Goal: Information Seeking & Learning: Learn about a topic

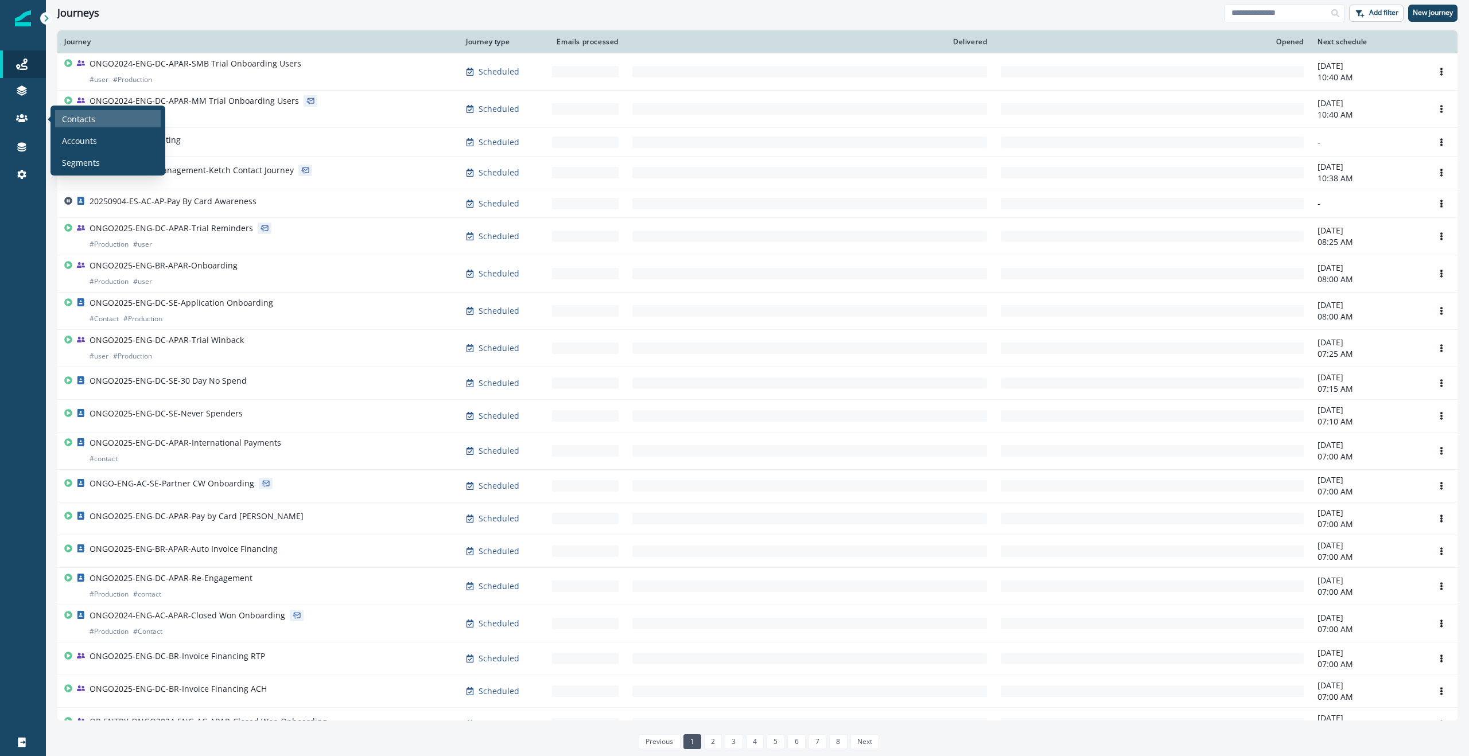
click at [65, 116] on p "Contacts" at bounding box center [78, 119] width 33 height 12
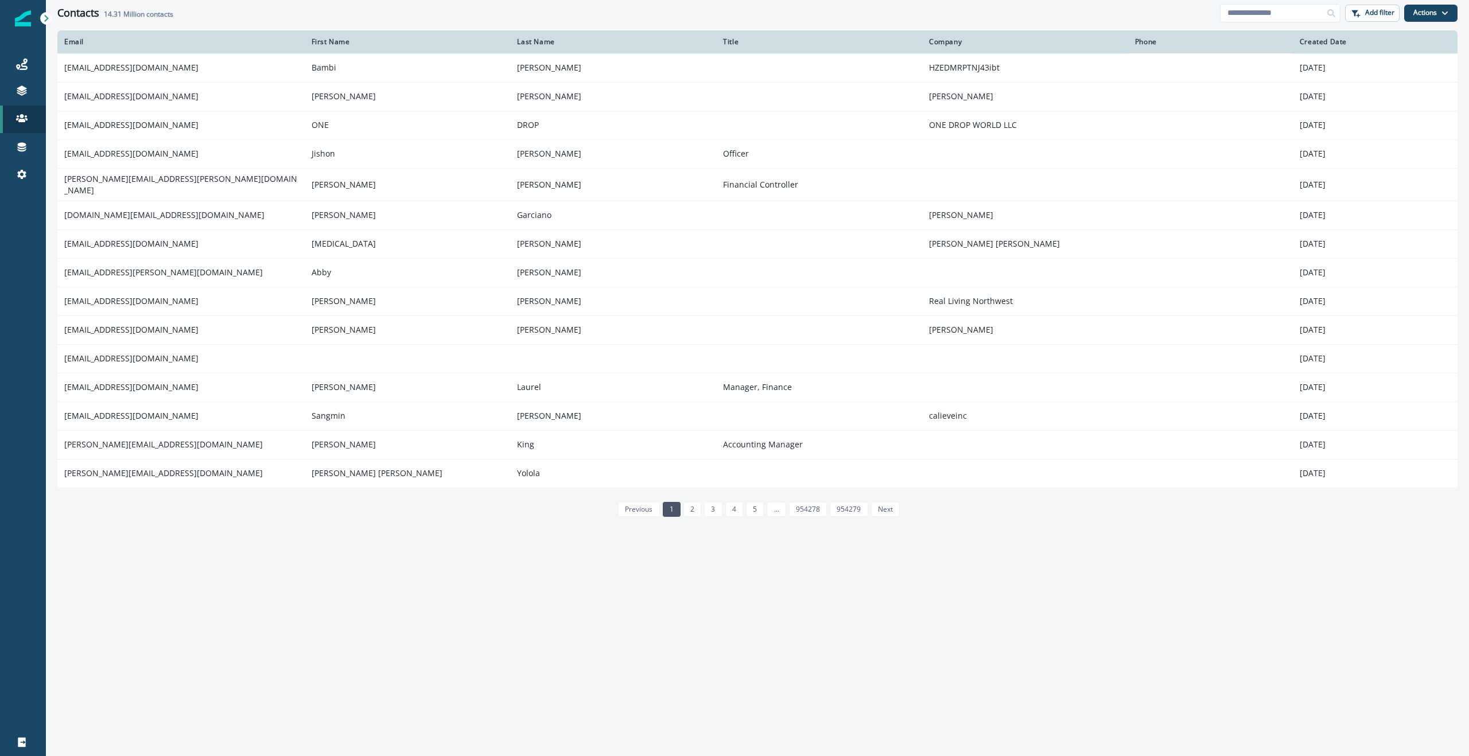
click at [1229, 22] on div "Contacts 14.31 Million contacts Add filter Actions Create Contact Import Contac…" at bounding box center [757, 13] width 1423 height 26
click at [1237, 15] on input at bounding box center [1280, 13] width 120 height 18
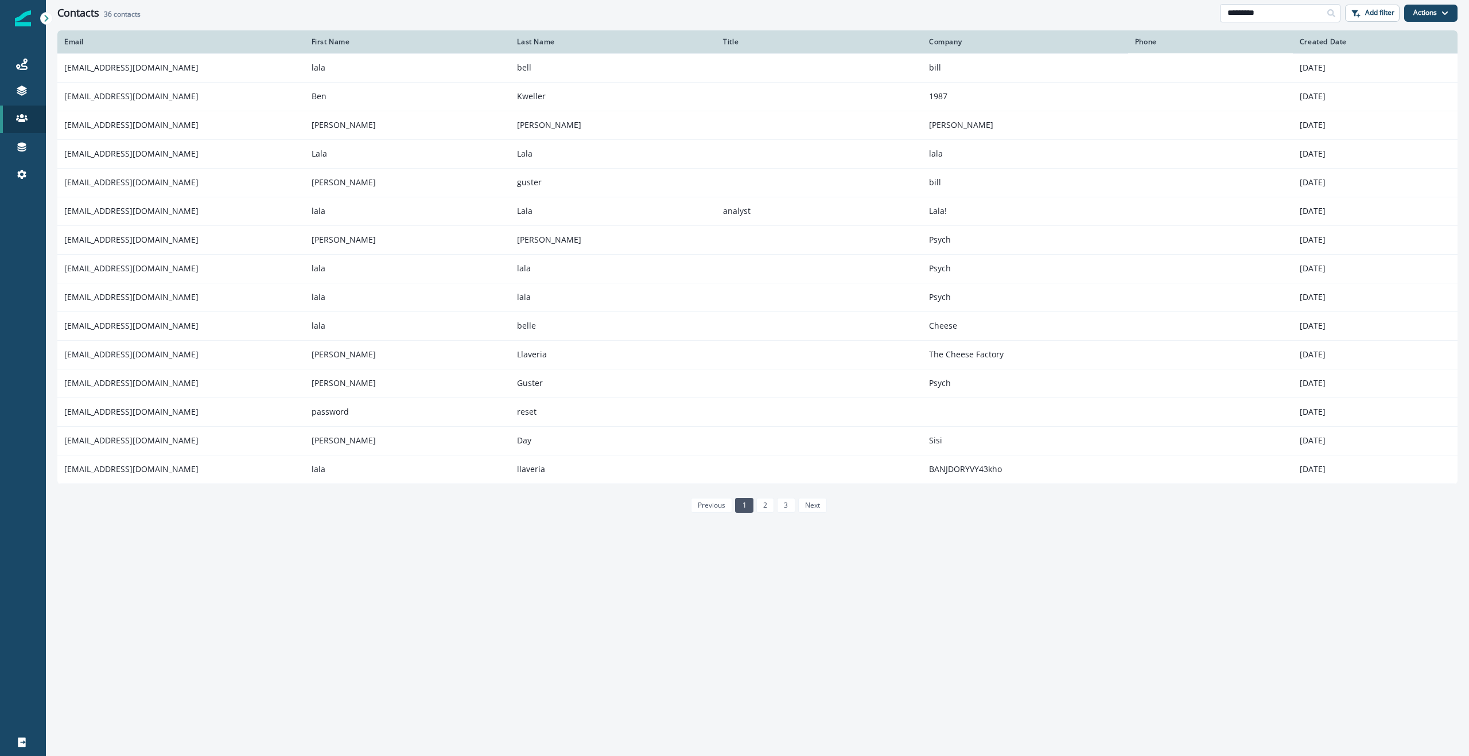
click at [1279, 14] on input "*********" at bounding box center [1280, 13] width 120 height 18
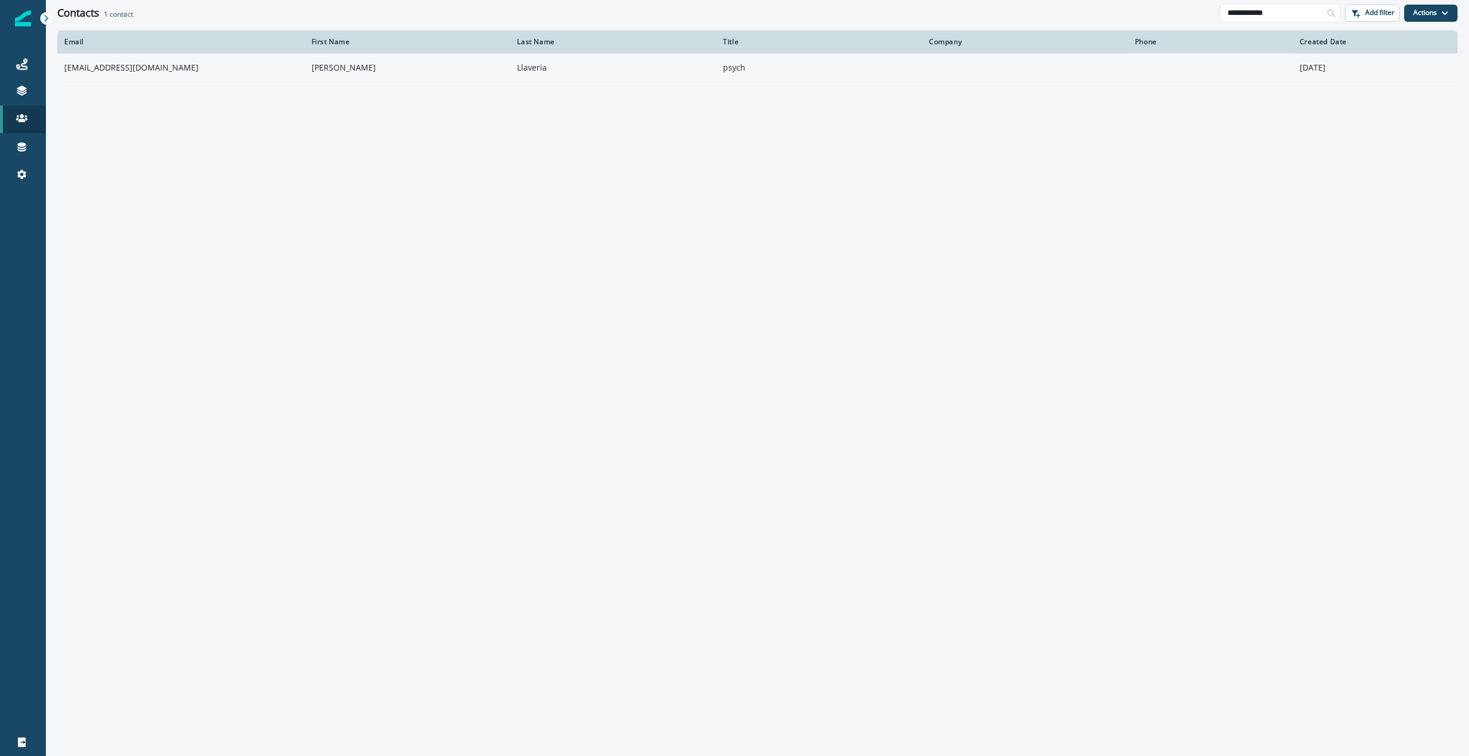
type input "**********"
click at [88, 65] on td "ullaveria@hq.bill.com" at bounding box center [180, 67] width 247 height 29
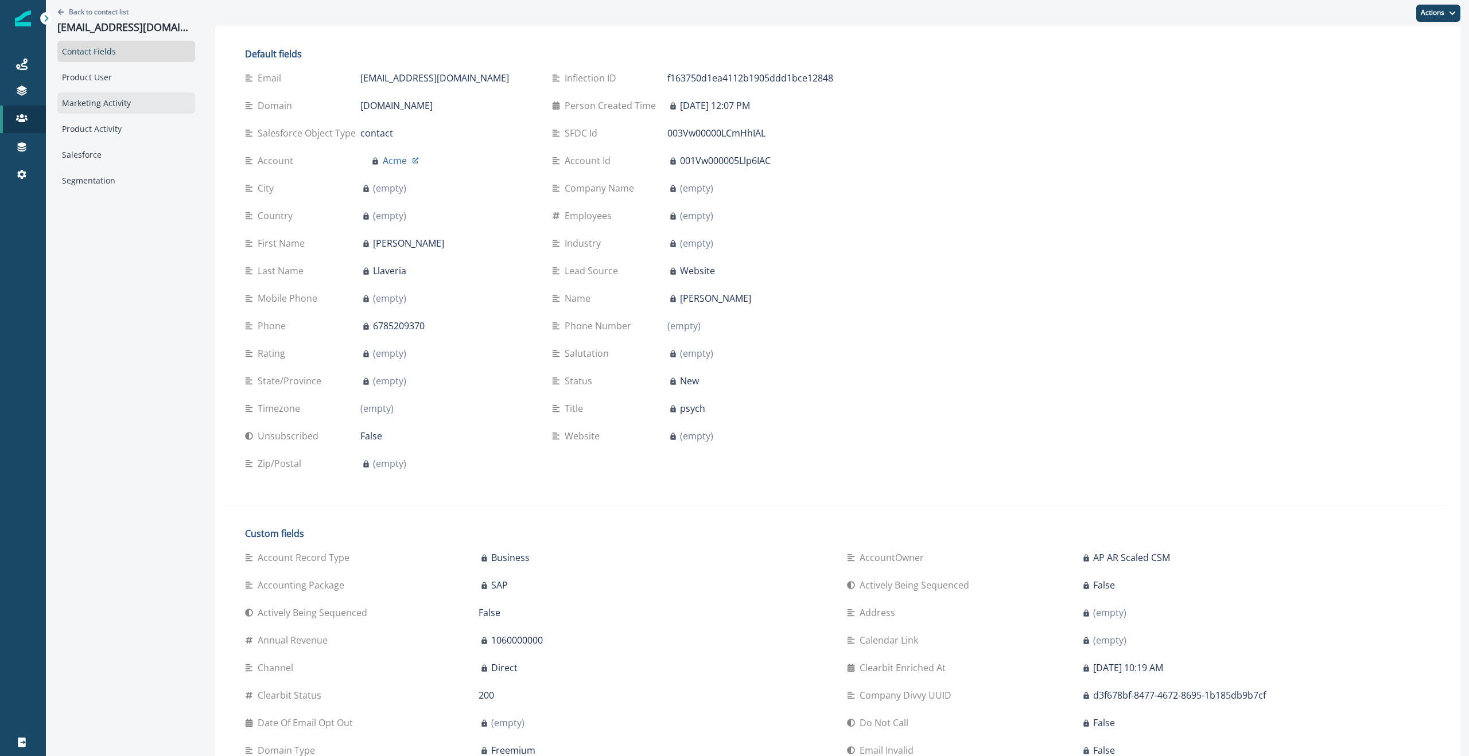
click at [99, 107] on div "Marketing Activity" at bounding box center [126, 102] width 138 height 21
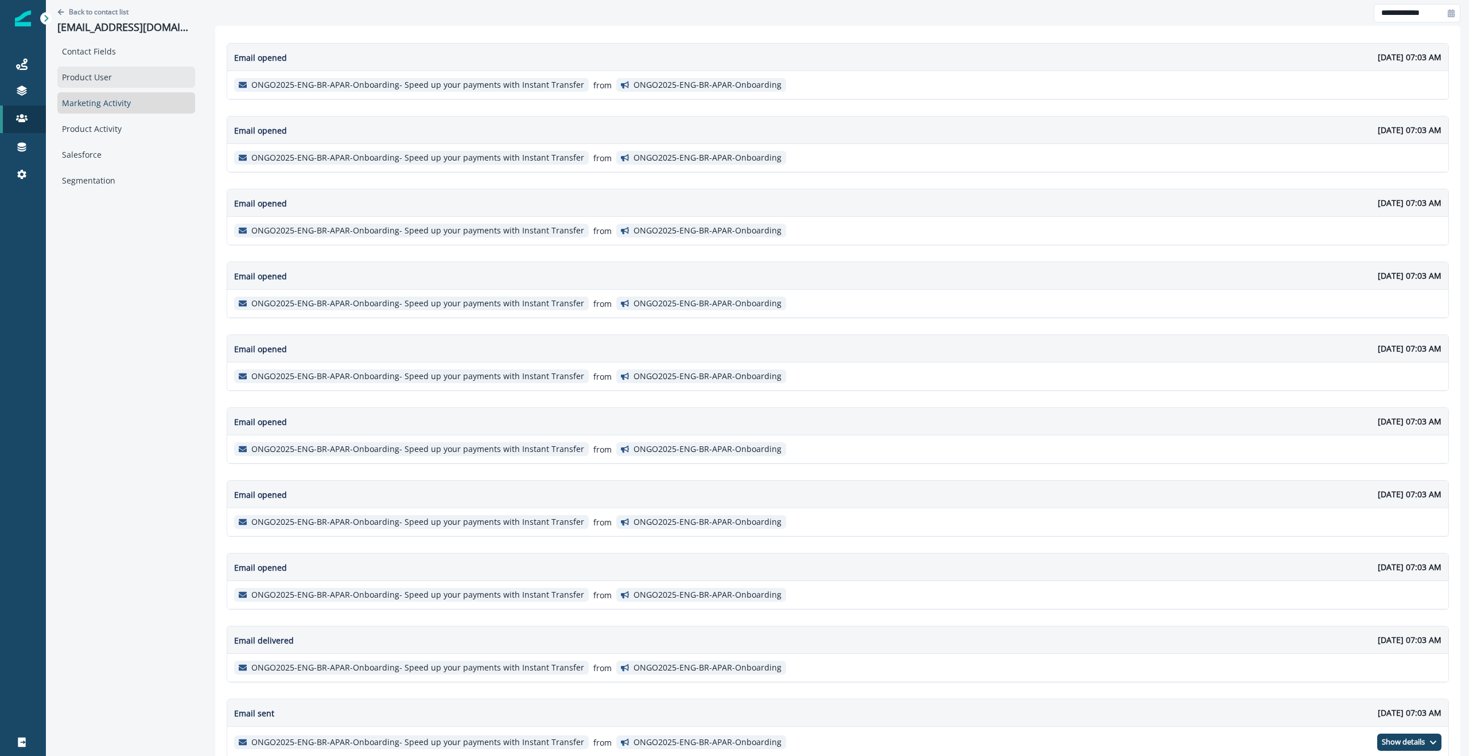
click at [75, 69] on div "Product User" at bounding box center [126, 77] width 138 height 21
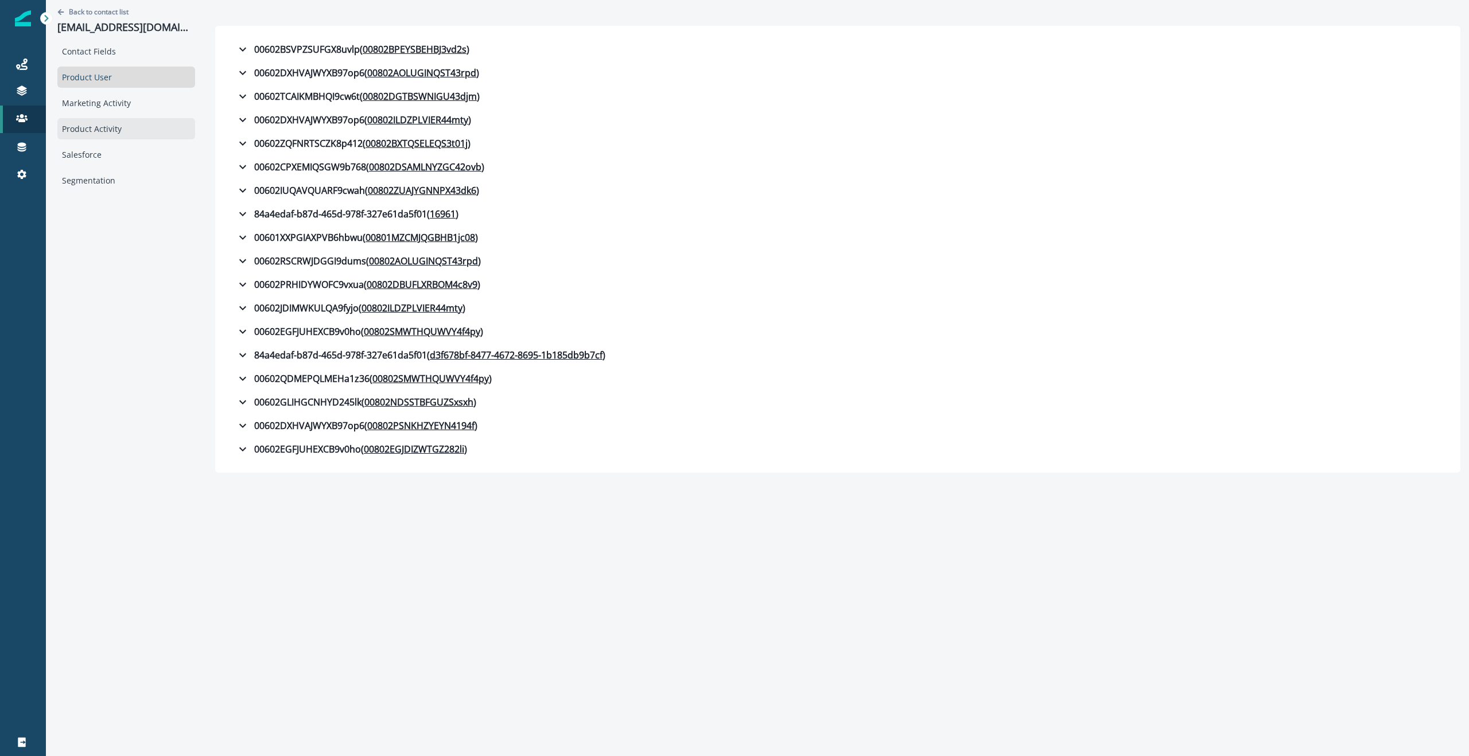
click at [111, 131] on div "Product Activity" at bounding box center [126, 128] width 138 height 21
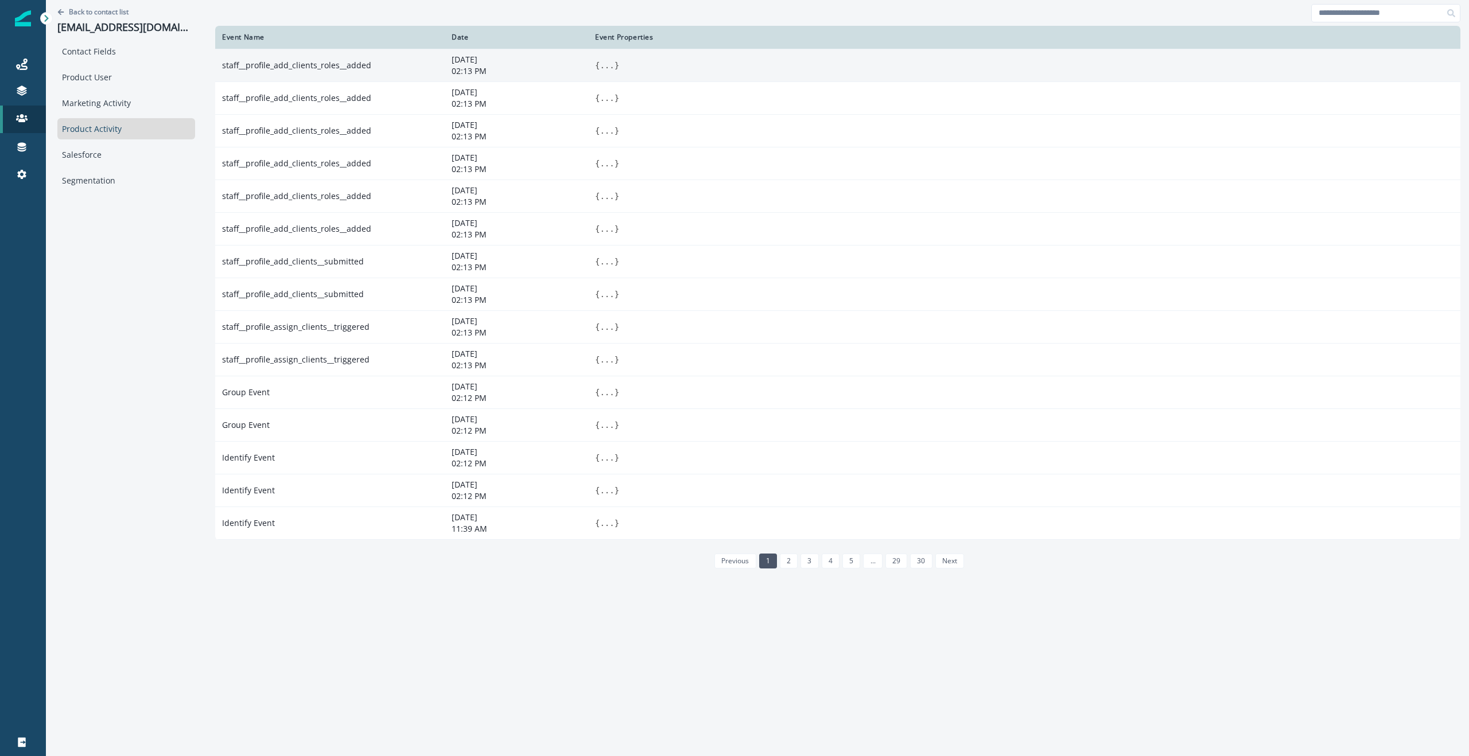
click at [303, 62] on td "staff__profile_add_clients_roles__added" at bounding box center [329, 65] width 229 height 33
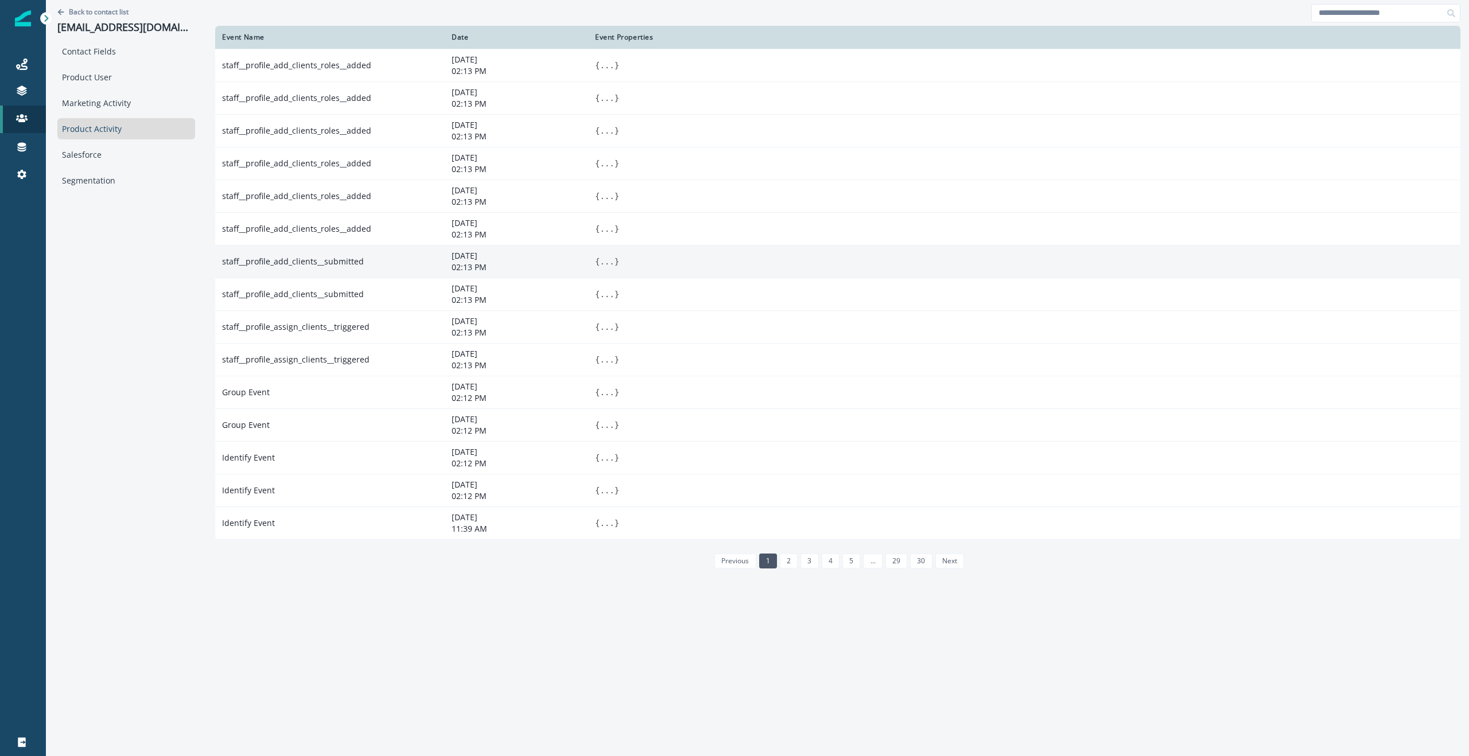
click at [362, 261] on td "staff__profile_add_clients__submitted" at bounding box center [329, 261] width 229 height 33
click at [599, 259] on button "..." at bounding box center [606, 261] width 14 height 11
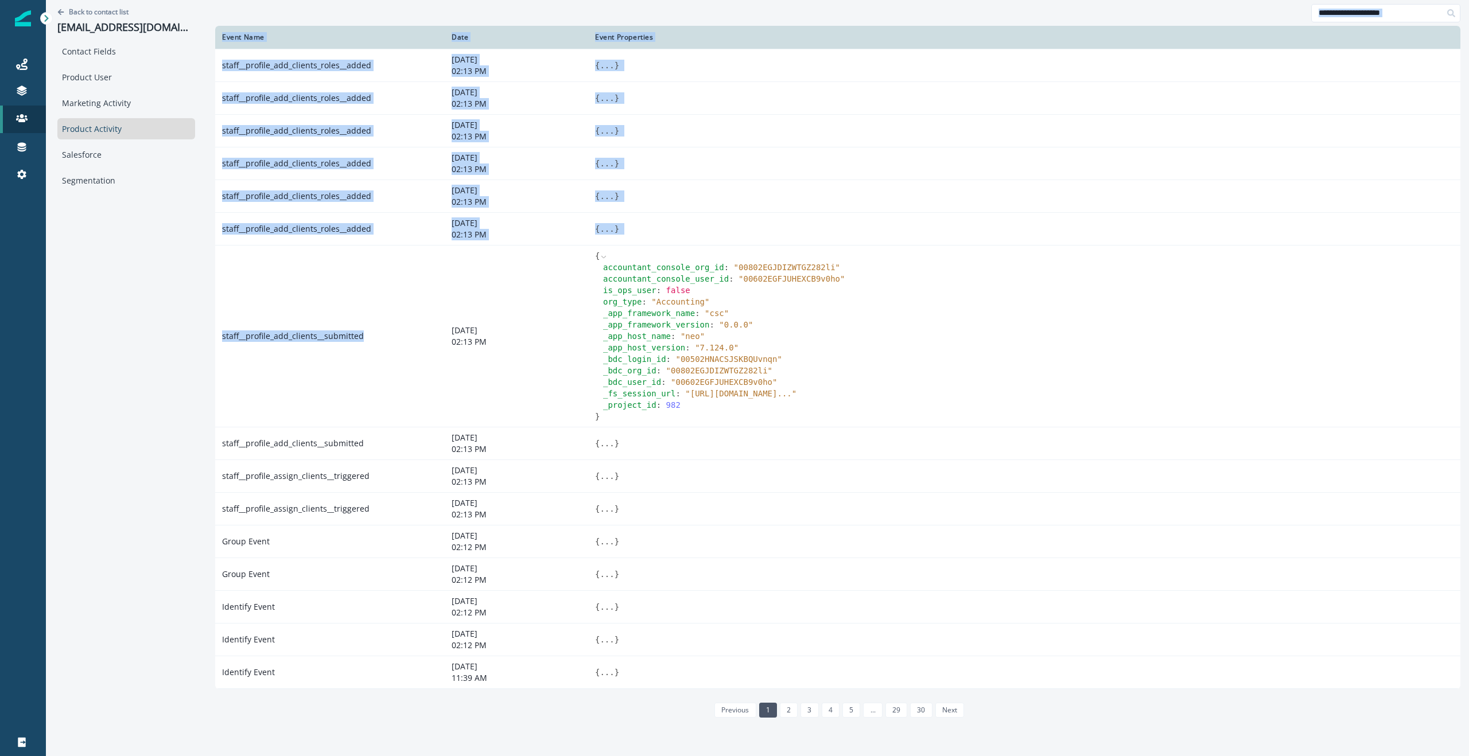
drag, startPoint x: 356, startPoint y: 339, endPoint x: 172, endPoint y: 337, distance: 183.6
click at [173, 338] on div "Back to contact list ullaveria@hq.bill.com Contact Fields Product User Marketin…" at bounding box center [757, 376] width 1423 height 753
click at [151, 326] on div "Back to contact list ullaveria@hq.bill.com Contact Fields Product User Marketin…" at bounding box center [126, 376] width 161 height 753
drag, startPoint x: 350, startPoint y: 338, endPoint x: 181, endPoint y: 332, distance: 168.8
click at [191, 336] on div "Back to contact list ullaveria@hq.bill.com Contact Fields Product User Marketin…" at bounding box center [757, 376] width 1423 height 753
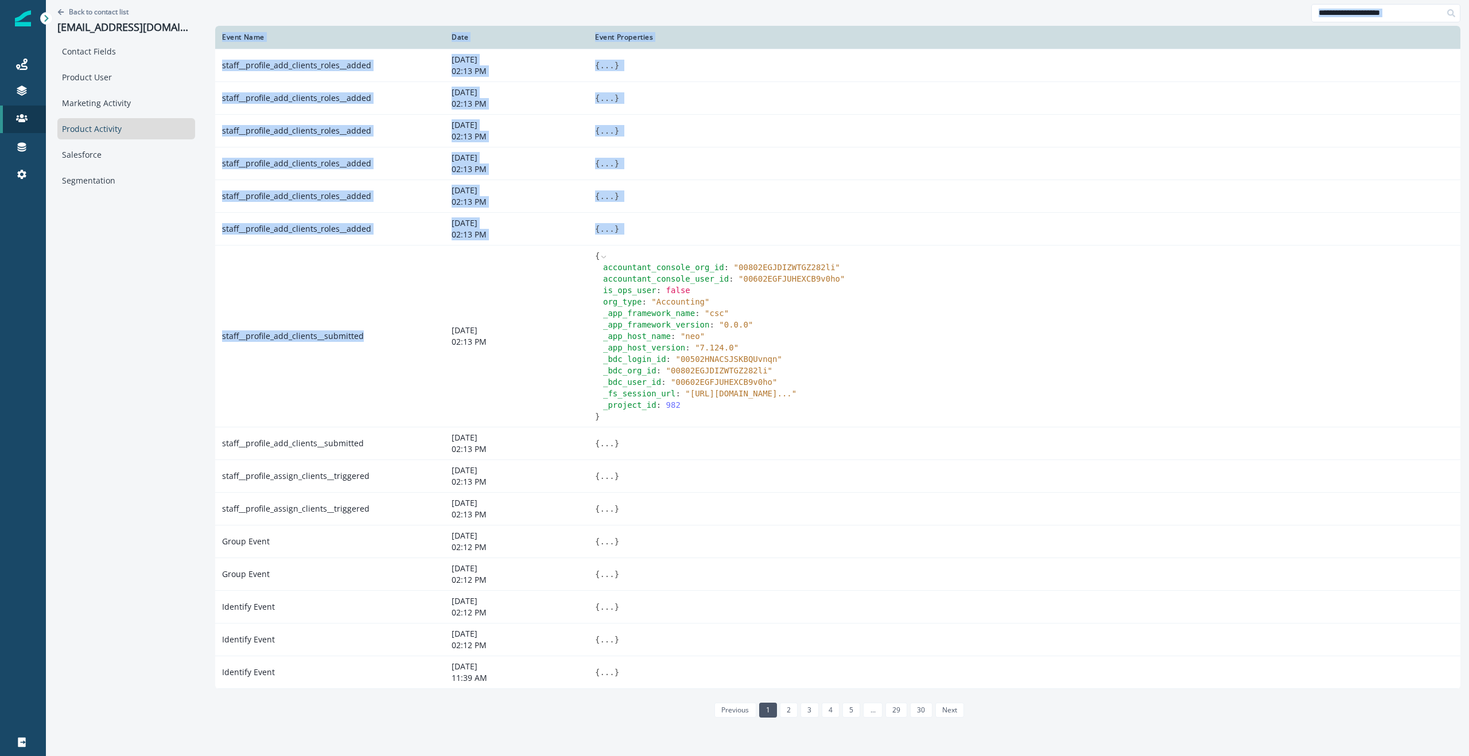
click at [135, 313] on div "Back to contact list ullaveria@hq.bill.com Contact Fields Product User Marketin…" at bounding box center [126, 376] width 161 height 753
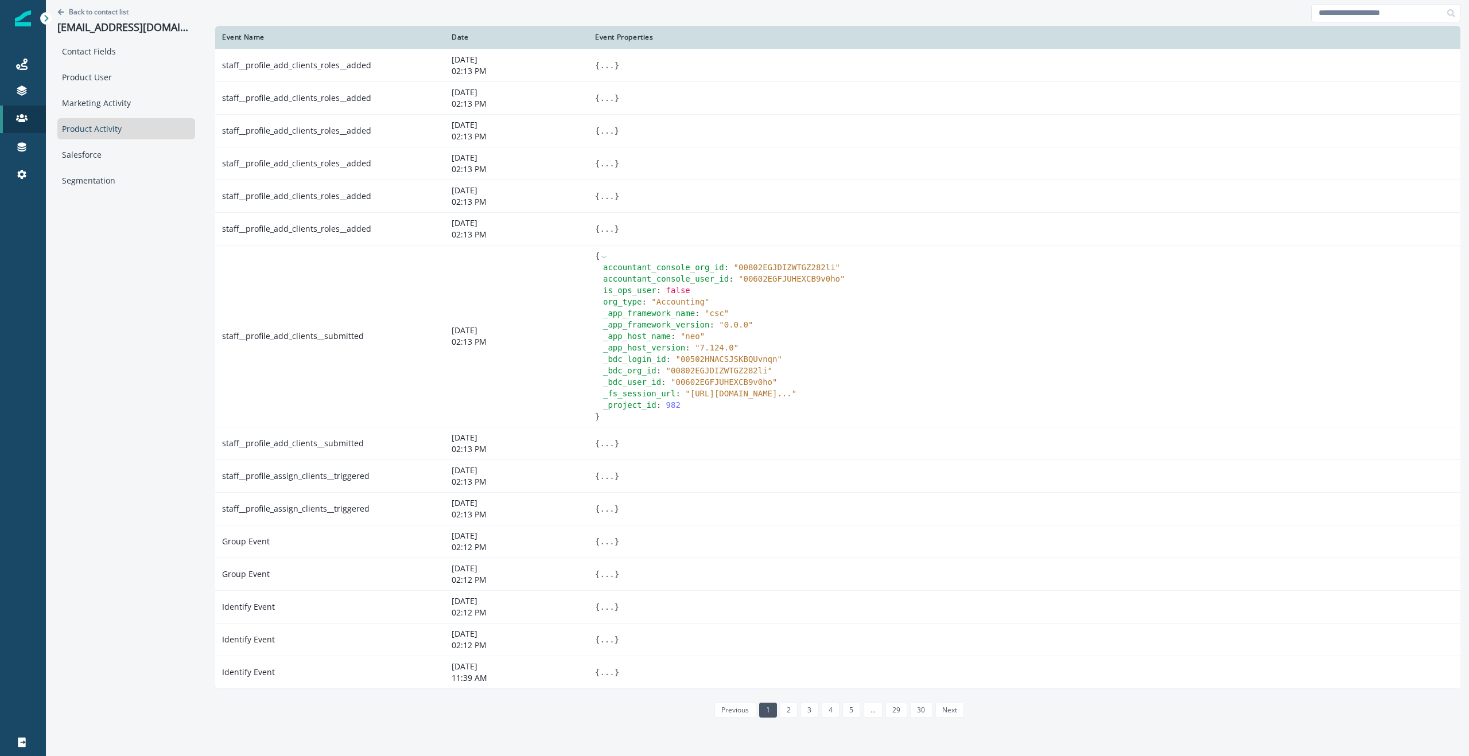
click at [107, 298] on div "Back to contact list ullaveria@hq.bill.com Contact Fields Product User Marketin…" at bounding box center [126, 376] width 161 height 753
click at [97, 111] on div "Marketing Activity" at bounding box center [126, 102] width 138 height 21
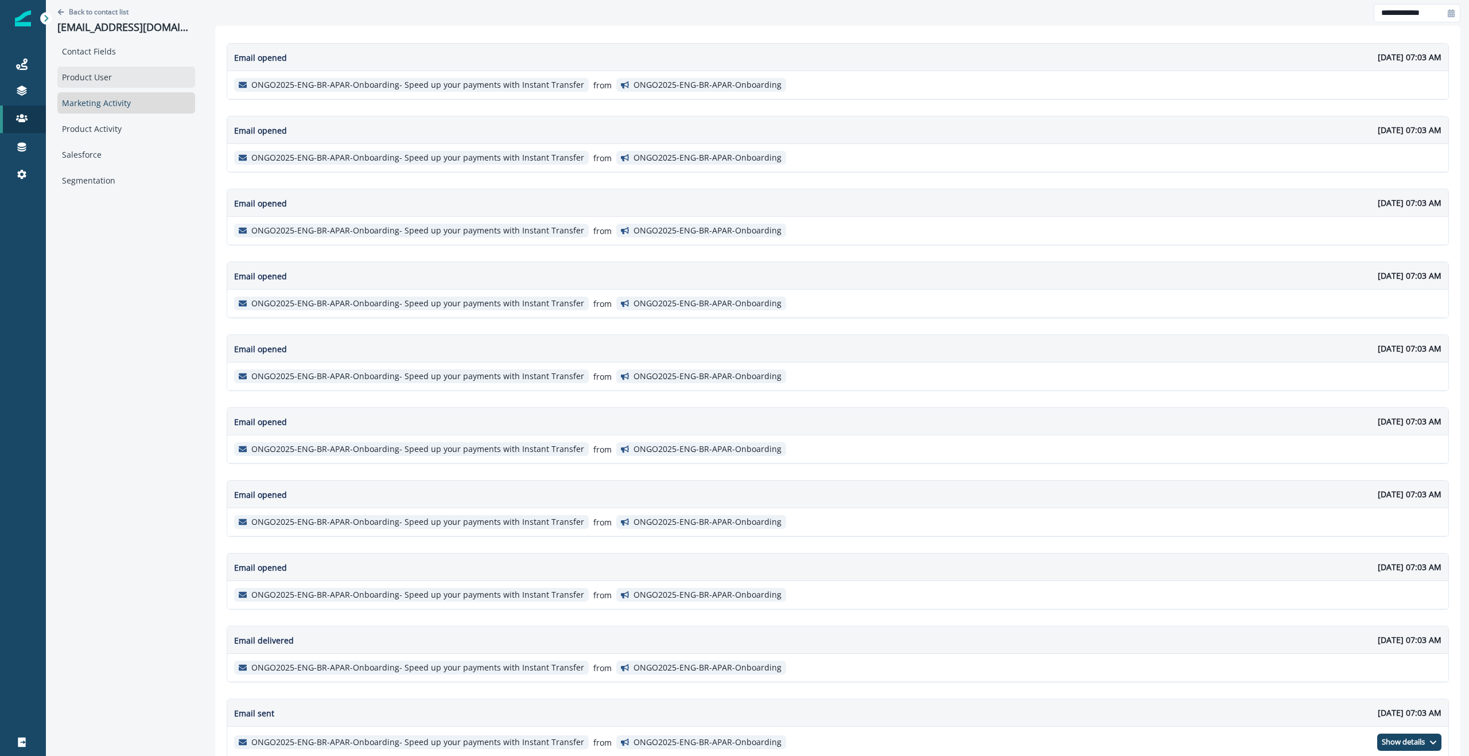
click at [95, 87] on div "Product User" at bounding box center [126, 77] width 138 height 21
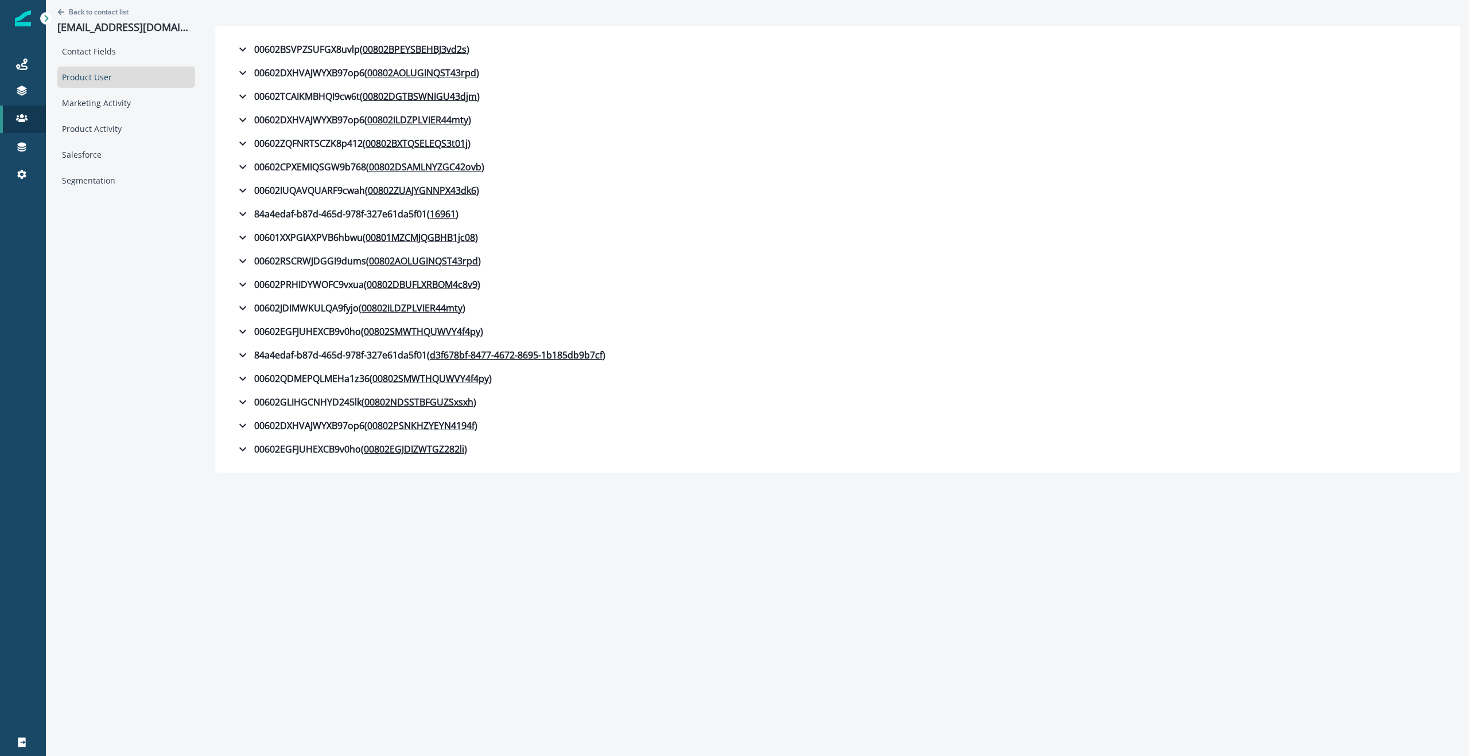
click at [113, 272] on div "Back to contact list ullaveria@hq.bill.com Contact Fields Product User Marketin…" at bounding box center [126, 236] width 161 height 473
drag, startPoint x: 117, startPoint y: 364, endPoint x: 134, endPoint y: 364, distance: 17.2
click at [117, 364] on div "Back to contact list ullaveria@hq.bill.com Contact Fields Product User Marketin…" at bounding box center [126, 236] width 161 height 473
click at [114, 260] on div "Back to contact list ullaveria@hq.bill.com Contact Fields Product User Marketin…" at bounding box center [126, 236] width 161 height 473
click at [287, 13] on div at bounding box center [837, 13] width 1245 height 26
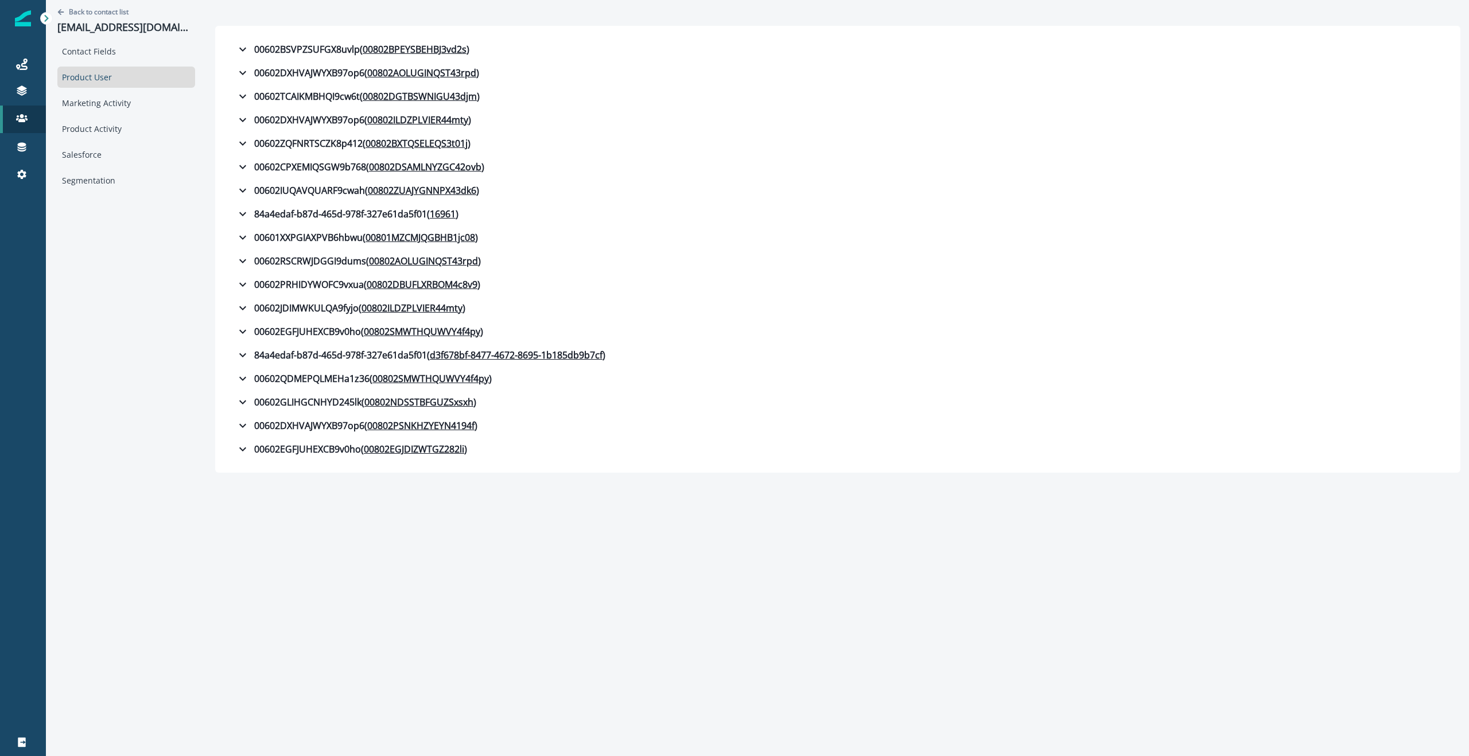
click at [121, 390] on div "Back to contact list ullaveria@hq.bill.com Contact Fields Product User Marketin…" at bounding box center [126, 236] width 161 height 473
click at [97, 127] on div "Product Activity" at bounding box center [126, 128] width 138 height 21
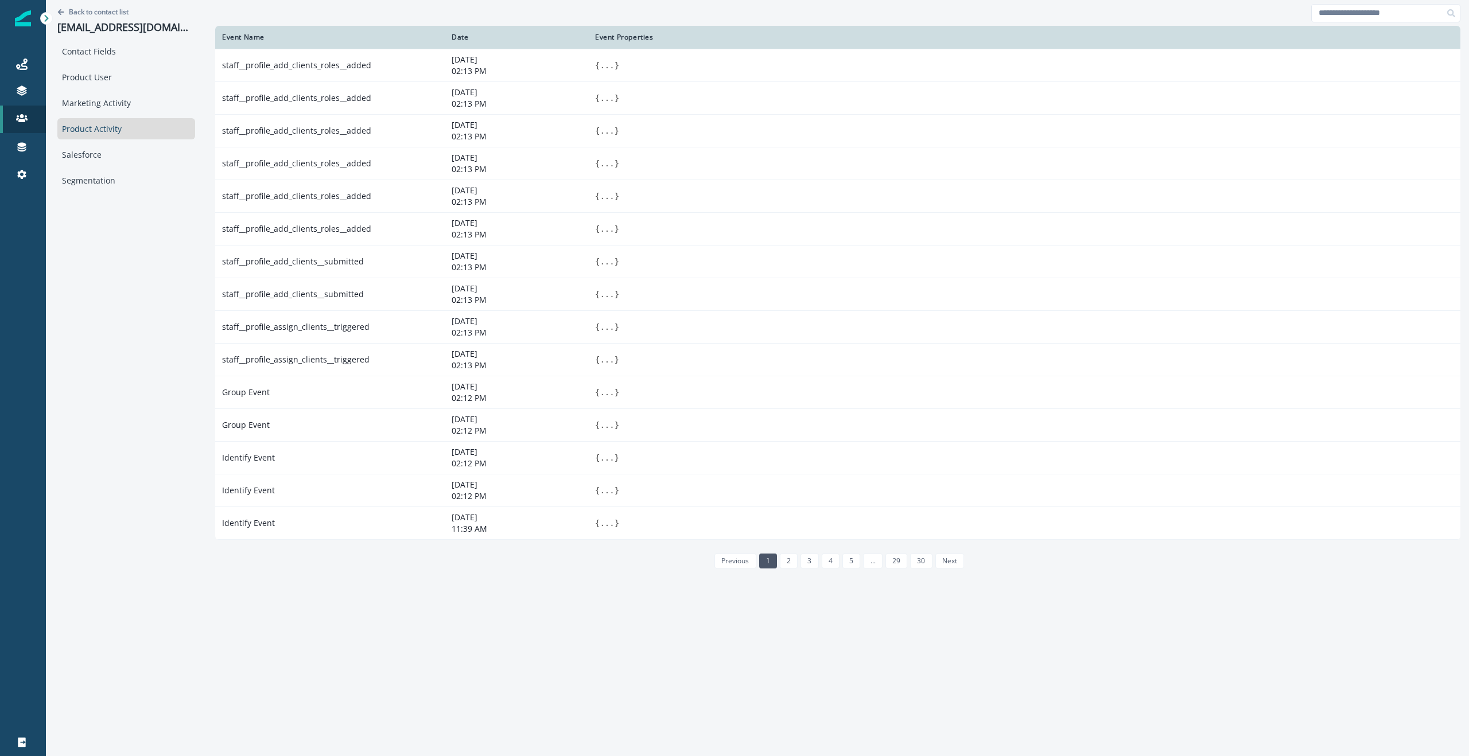
click at [216, 12] on div at bounding box center [837, 13] width 1245 height 26
click at [302, 10] on div at bounding box center [837, 13] width 1245 height 26
click at [190, 12] on div "Back to contact list ullaveria@hq.bill.com Contact Fields Product User Marketin…" at bounding box center [126, 376] width 161 height 753
click at [270, 21] on div at bounding box center [837, 13] width 1245 height 26
click at [1010, 10] on div at bounding box center [837, 13] width 1245 height 26
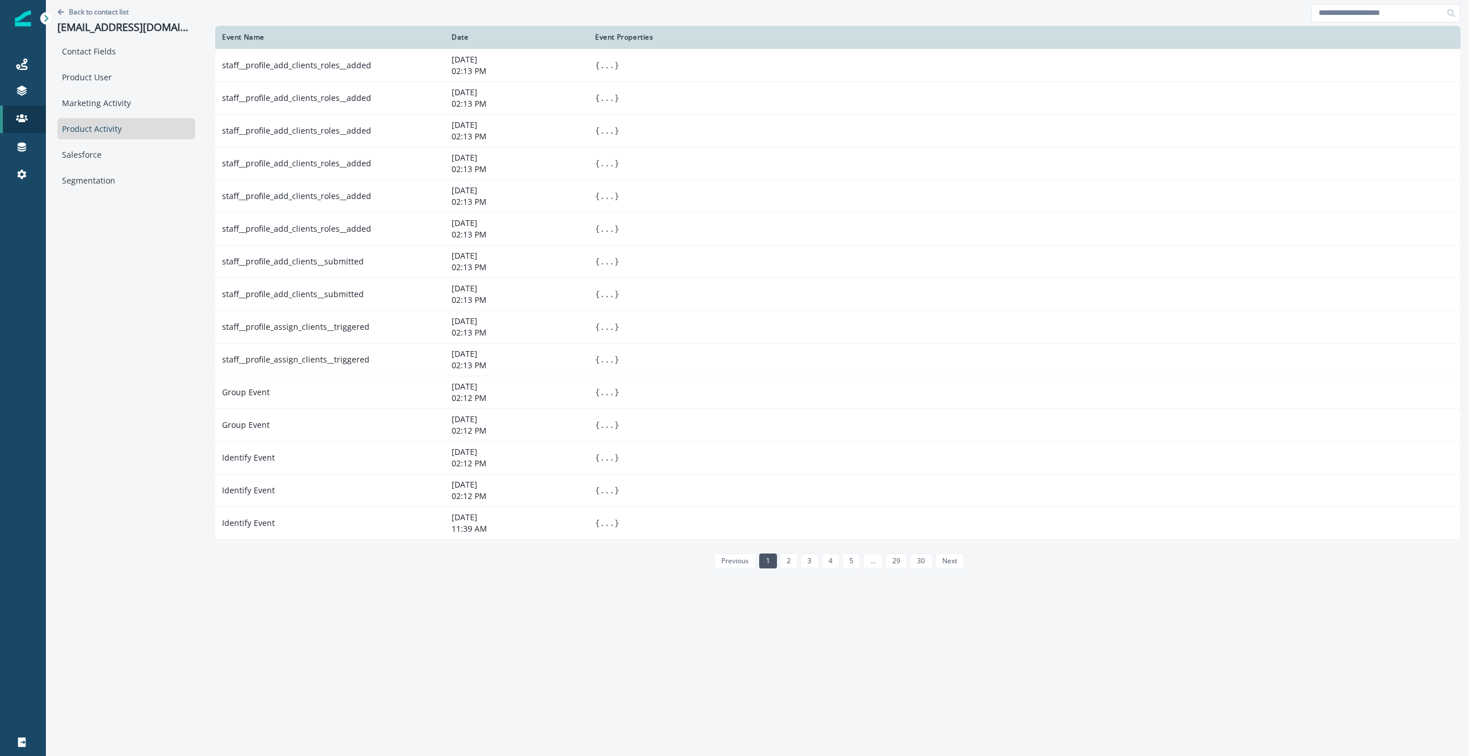
click at [116, 251] on div "Back to contact list ullaveria@hq.bill.com Contact Fields Product User Marketin…" at bounding box center [126, 376] width 161 height 753
click at [138, 360] on div "Back to contact list ullaveria@hq.bill.com Contact Fields Product User Marketin…" at bounding box center [126, 376] width 161 height 753
click at [207, 16] on div "Event Name Date Event Properties staff__profile_add_clients_roles__added Septem…" at bounding box center [838, 376] width 1262 height 753
click at [274, 11] on div at bounding box center [837, 13] width 1245 height 26
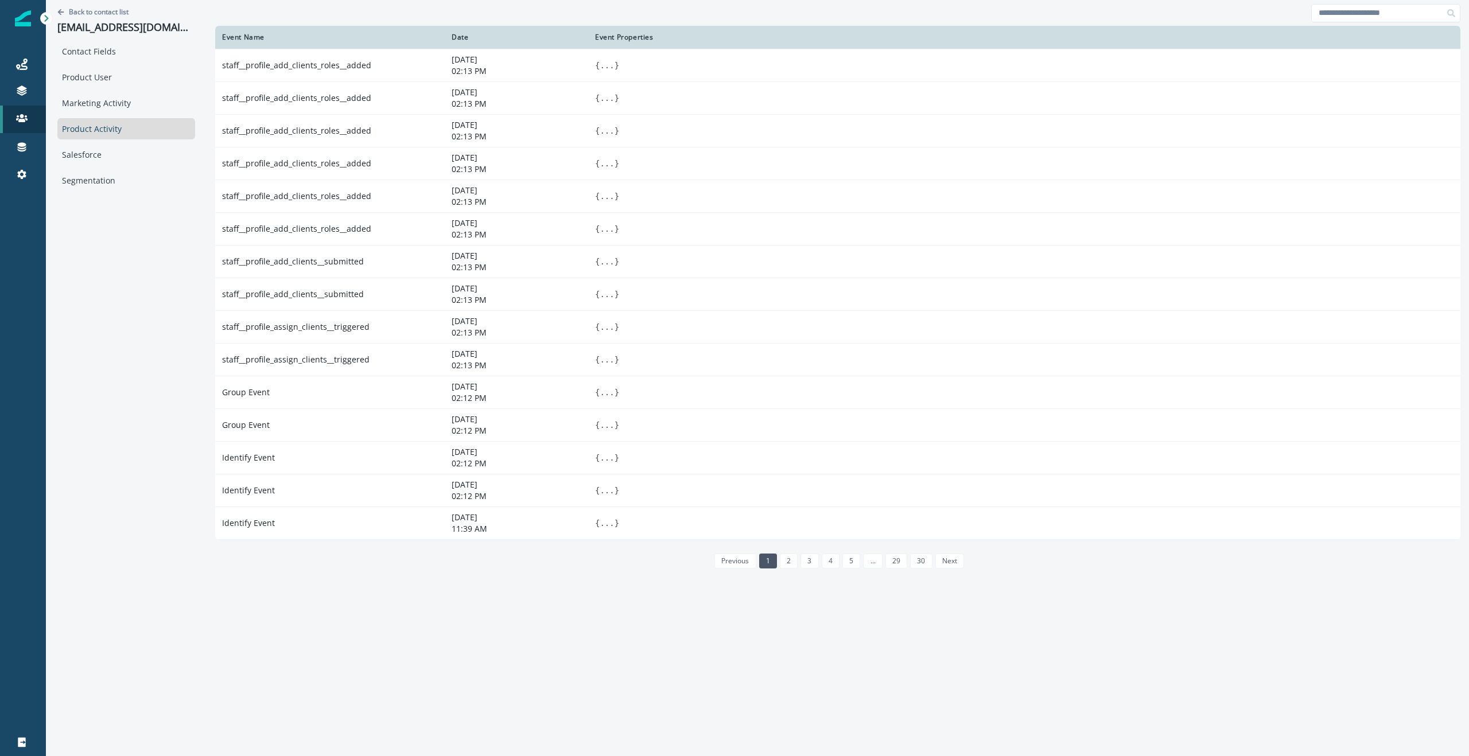
click at [410, 11] on div at bounding box center [837, 13] width 1245 height 26
click at [150, 282] on div "Back to contact list ullaveria@hq.bill.com Contact Fields Product User Marketin…" at bounding box center [126, 376] width 161 height 753
click at [396, 18] on div at bounding box center [837, 13] width 1245 height 26
